Goal: Navigation & Orientation: Find specific page/section

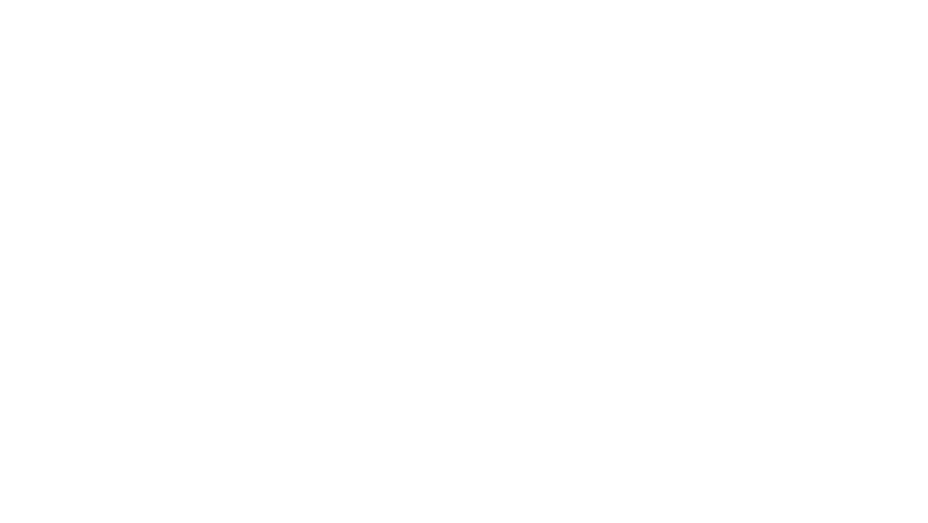
select select "*"
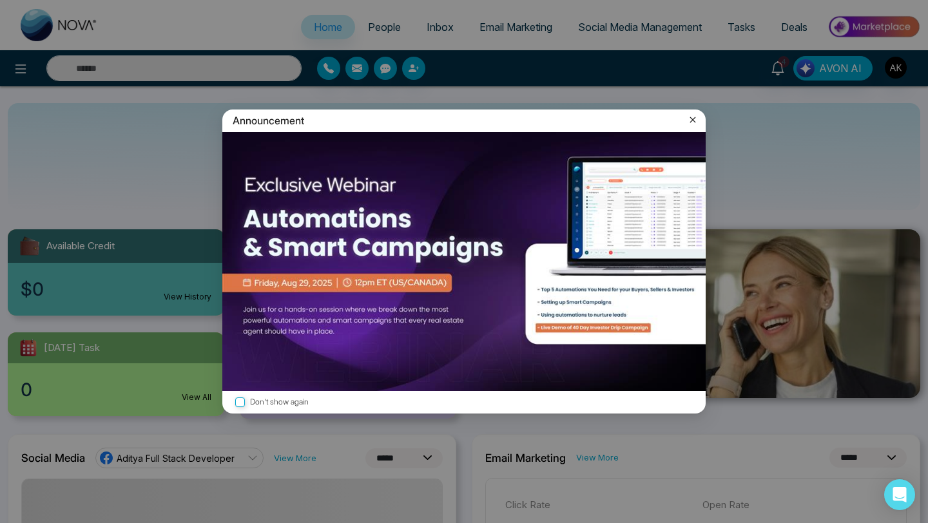
click at [692, 121] on icon at bounding box center [693, 120] width 6 height 6
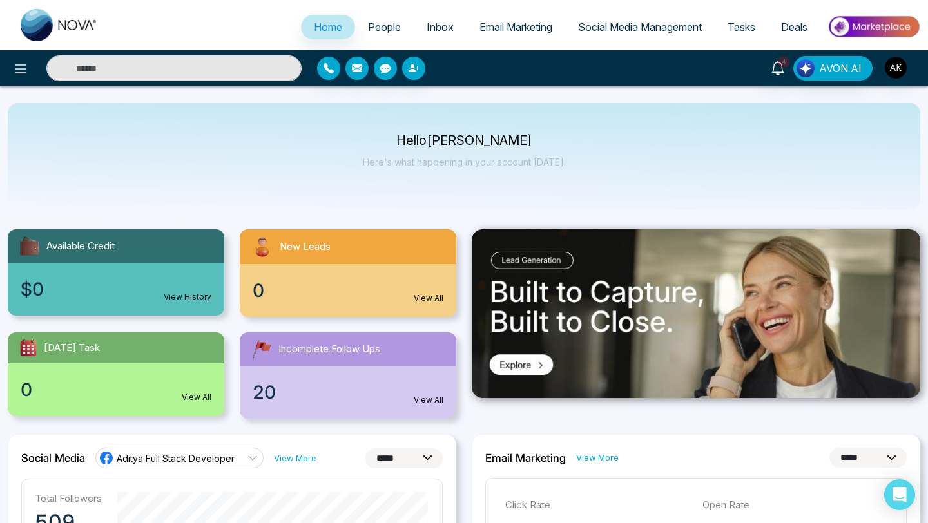
click at [370, 15] on link "People" at bounding box center [384, 27] width 59 height 24
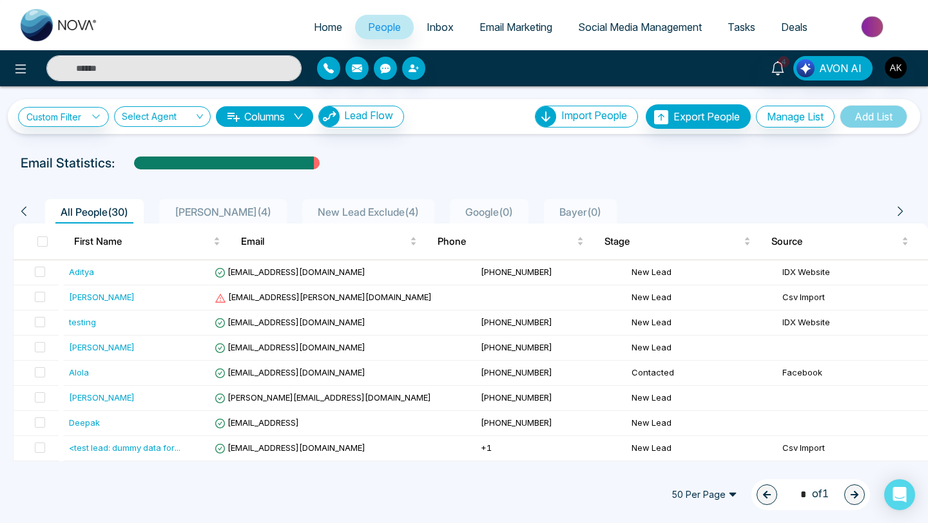
click at [433, 21] on span "Inbox" at bounding box center [440, 27] width 27 height 13
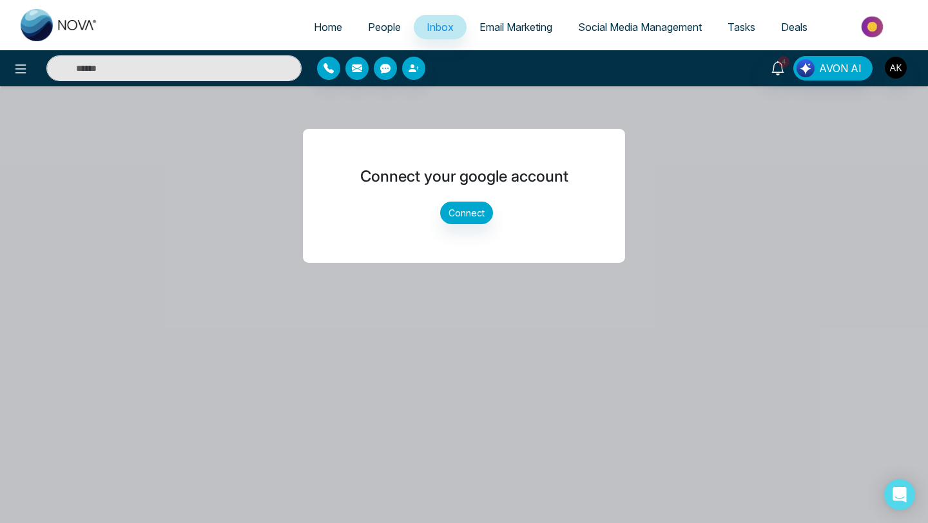
click at [517, 18] on link "Email Marketing" at bounding box center [516, 27] width 99 height 24
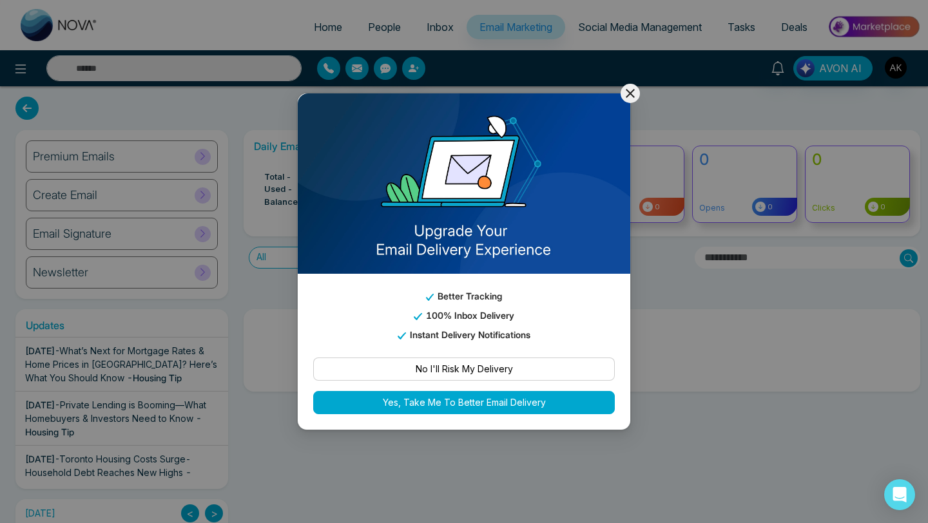
click at [629, 86] on icon at bounding box center [630, 93] width 15 height 15
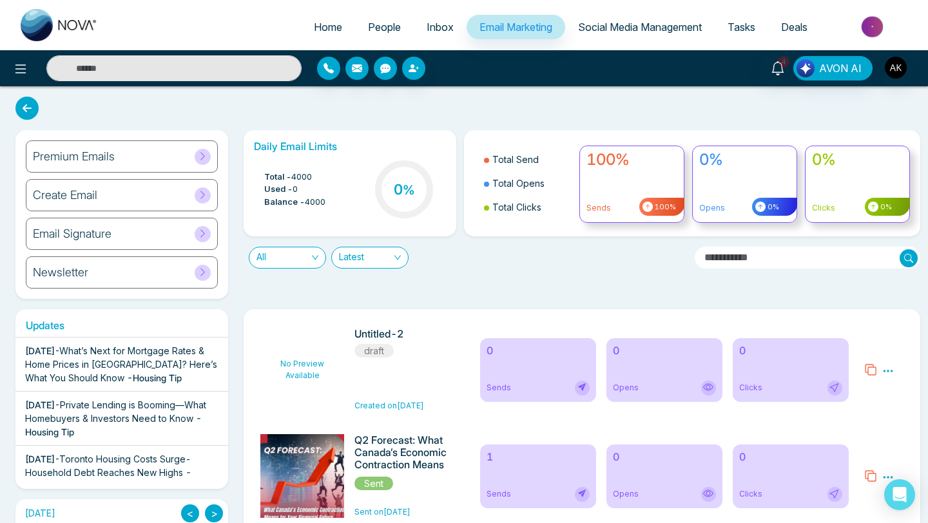
click at [382, 26] on span "People" at bounding box center [384, 27] width 33 height 13
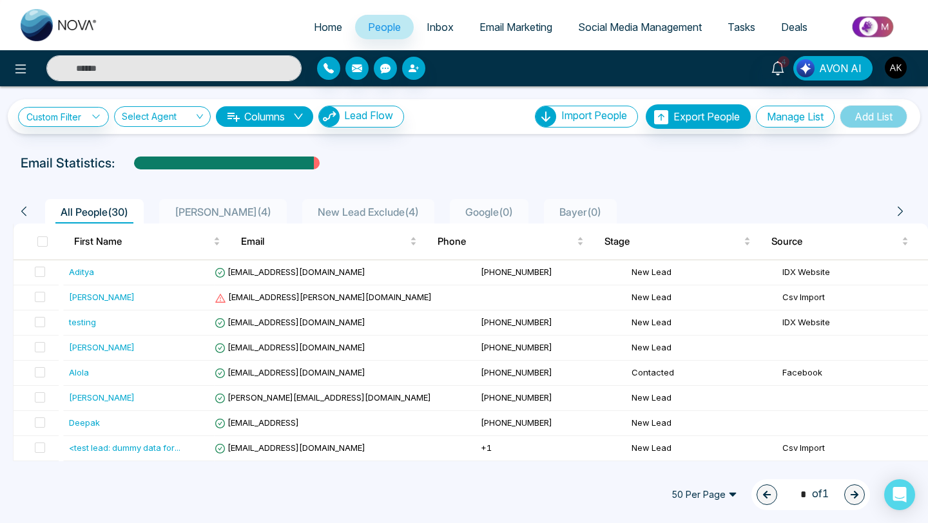
click at [436, 25] on span "Inbox" at bounding box center [440, 27] width 27 height 13
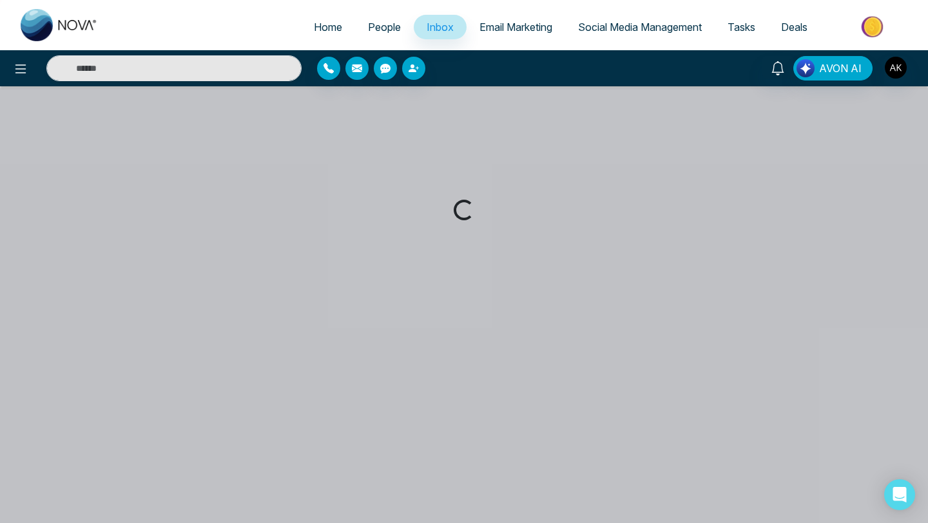
click at [373, 23] on span "People" at bounding box center [384, 27] width 33 height 13
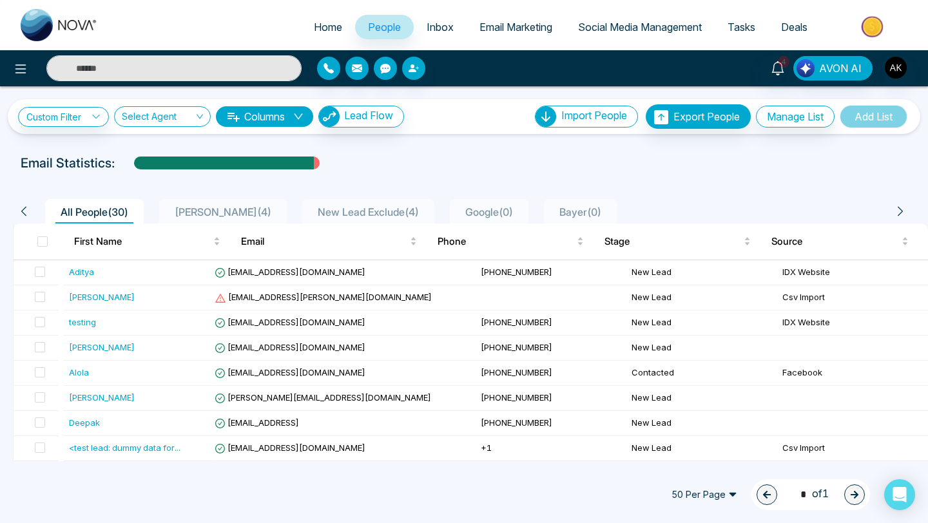
click at [500, 22] on span "Email Marketing" at bounding box center [516, 27] width 73 height 13
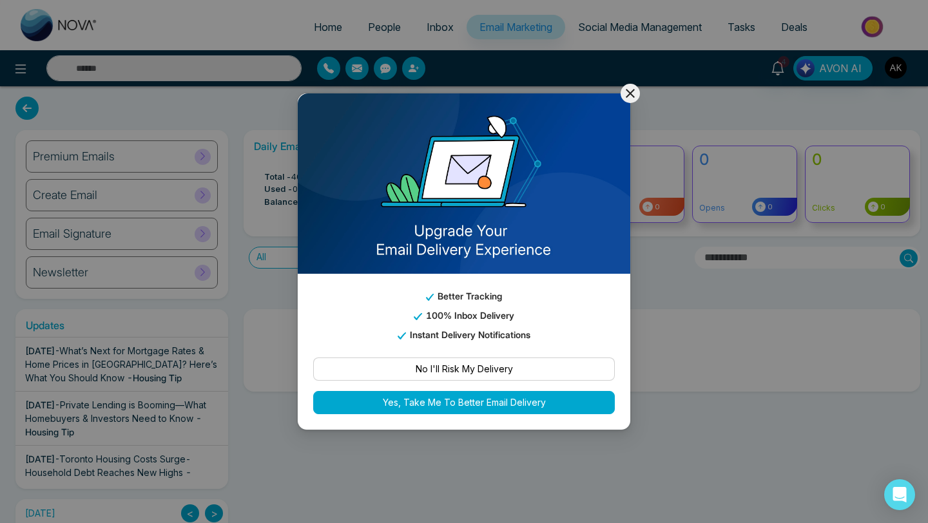
click at [631, 97] on icon at bounding box center [630, 93] width 15 height 15
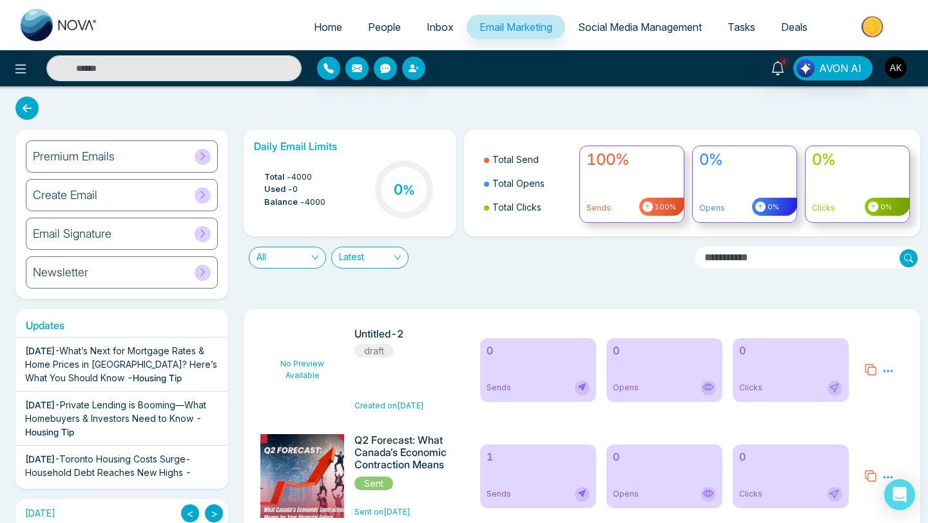
click at [371, 22] on span "People" at bounding box center [384, 27] width 33 height 13
